Goal: Obtain resource: Obtain resource

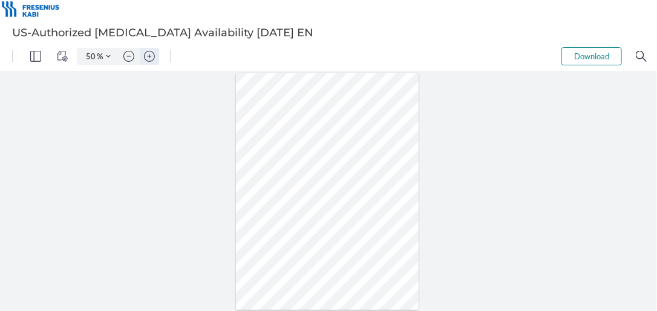
click at [150, 57] on img "Zoom in" at bounding box center [149, 55] width 11 height 11
type input "57"
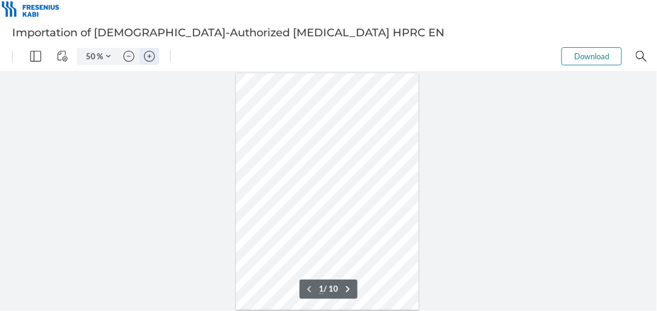
click at [150, 53] on img "Zoom in" at bounding box center [149, 55] width 11 height 11
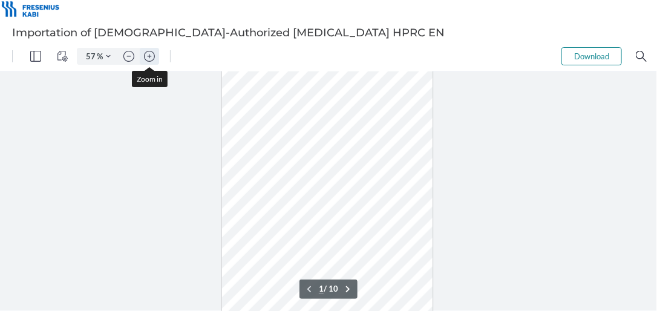
click at [150, 53] on img "Zoom in" at bounding box center [149, 55] width 11 height 11
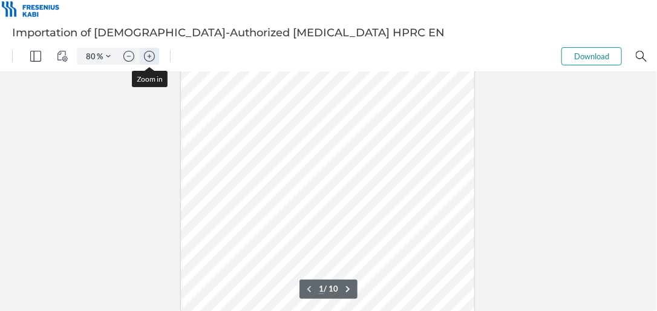
click at [150, 53] on img "Zoom in" at bounding box center [149, 55] width 11 height 11
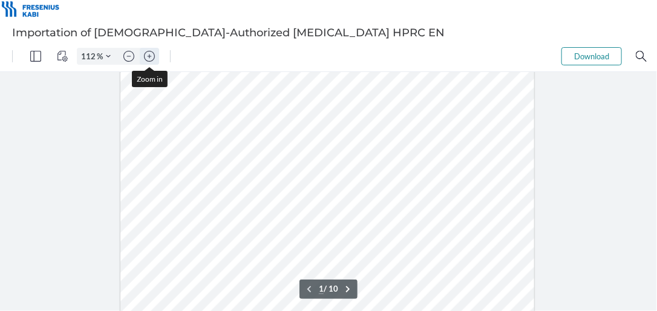
click at [150, 53] on img "Zoom in" at bounding box center [149, 55] width 11 height 11
type input "137"
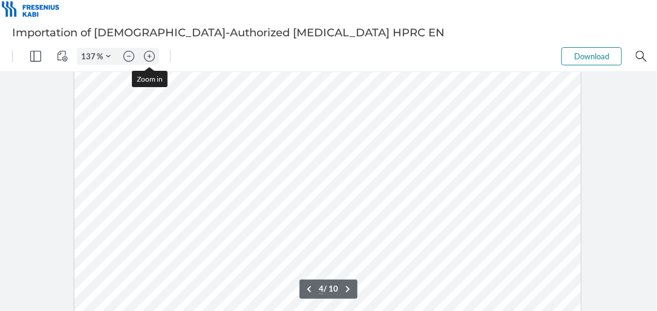
scroll to position [2363, 0]
type input "6"
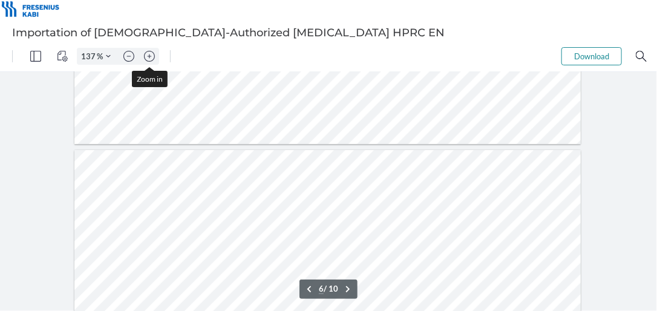
scroll to position [3525, 0]
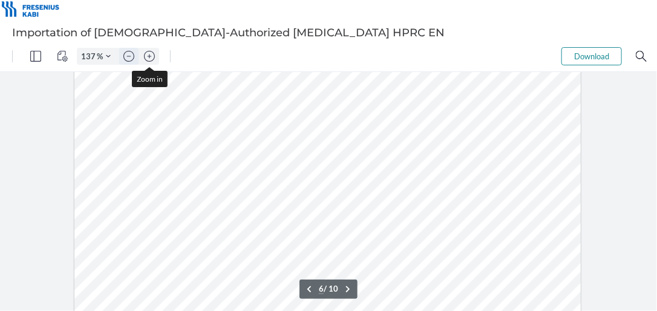
click at [126, 54] on img "Zoom out" at bounding box center [128, 55] width 11 height 11
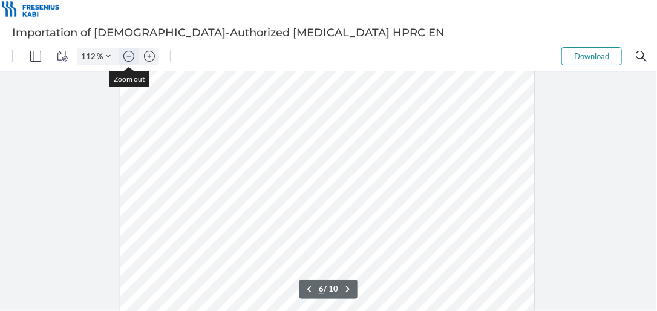
click at [126, 54] on img "Zoom out" at bounding box center [128, 55] width 11 height 11
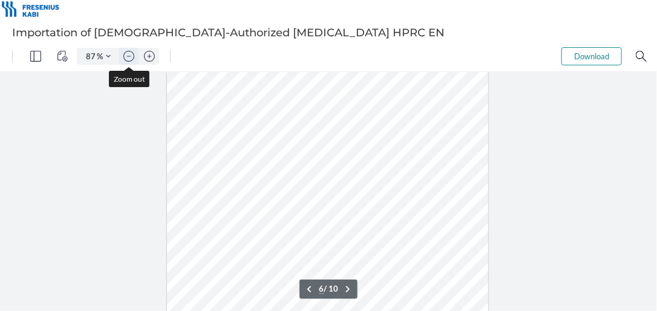
click at [126, 54] on img "Zoom out" at bounding box center [128, 55] width 11 height 11
type input "80"
